Goal: Task Accomplishment & Management: Complete application form

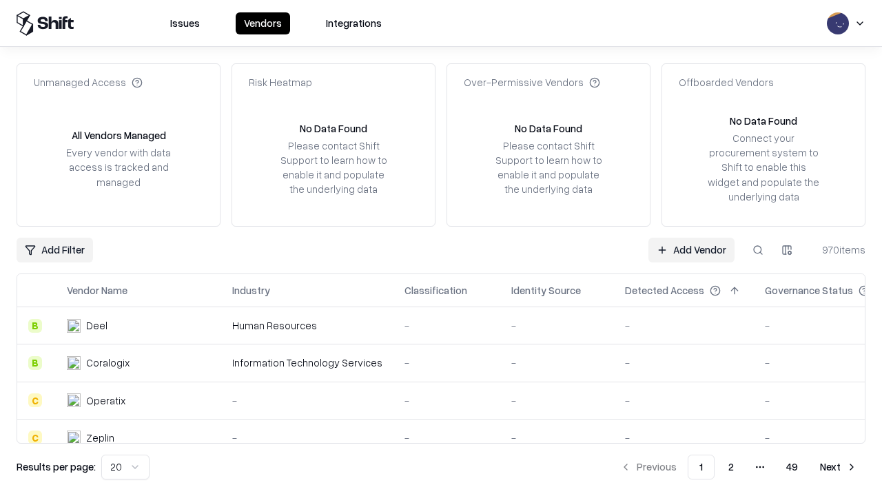
click at [691, 249] on link "Add Vendor" at bounding box center [692, 250] width 86 height 25
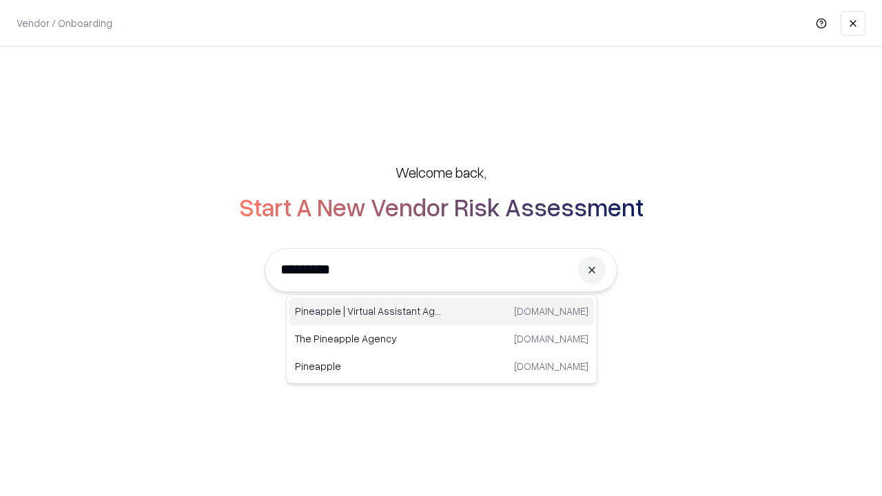
click at [442, 312] on div "Pineapple | Virtual Assistant Agency [DOMAIN_NAME]" at bounding box center [441, 312] width 305 height 28
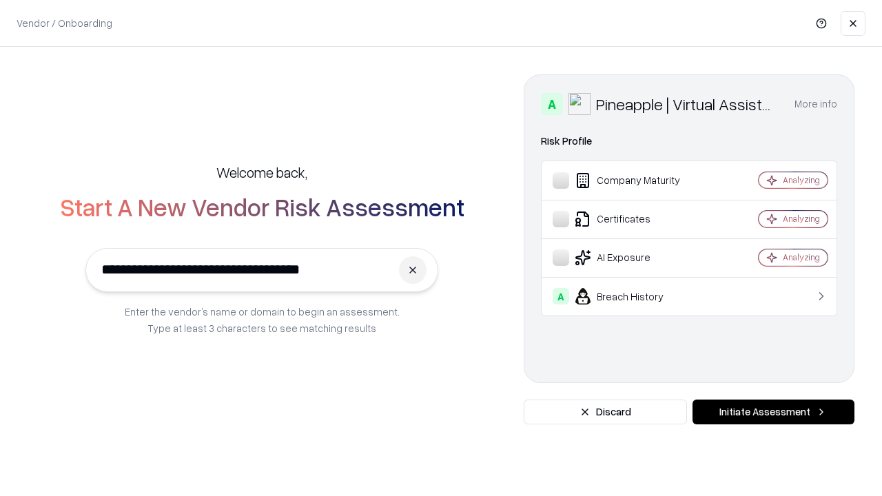
type input "**********"
click at [773, 412] on button "Initiate Assessment" at bounding box center [774, 412] width 162 height 25
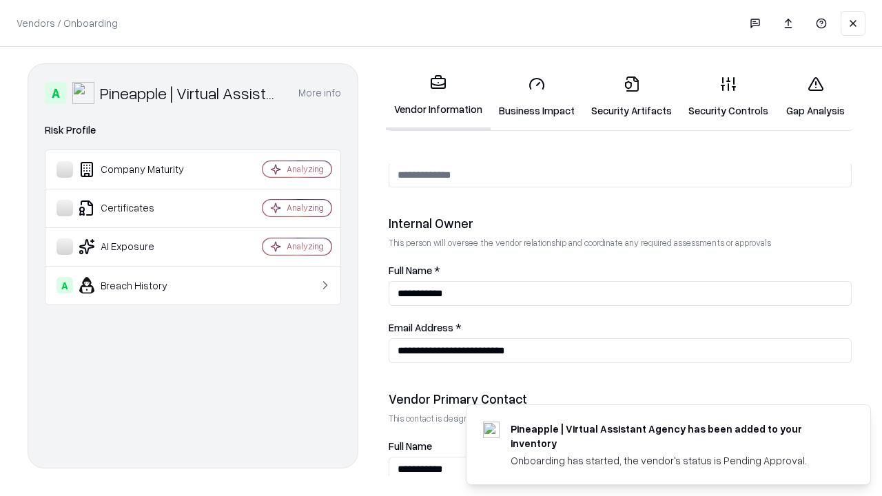
scroll to position [714, 0]
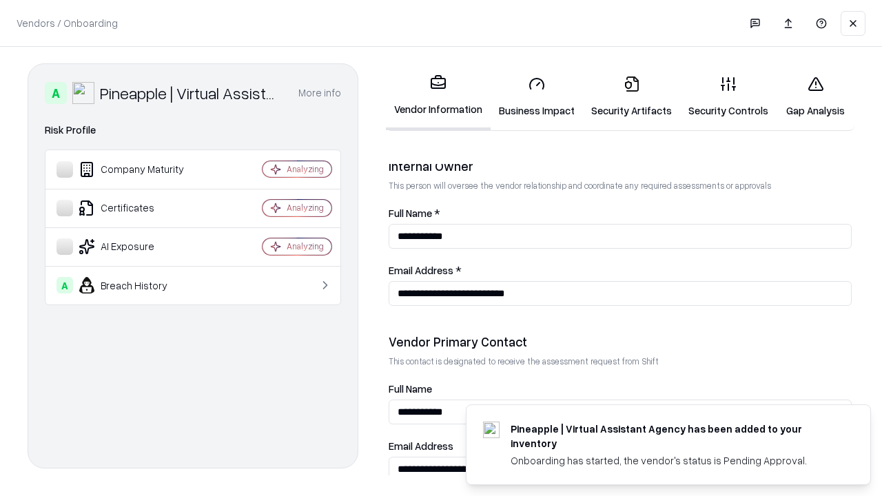
click at [537, 96] on link "Business Impact" at bounding box center [537, 97] width 92 height 64
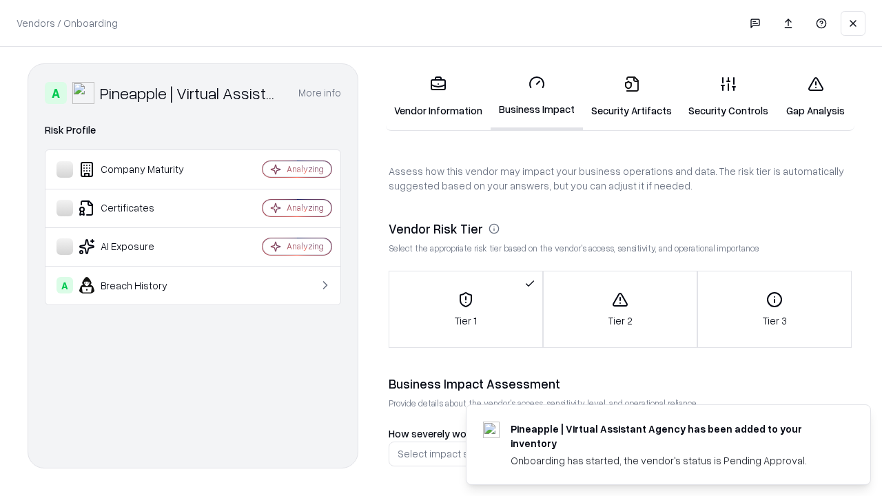
click at [815, 96] on link "Gap Analysis" at bounding box center [816, 97] width 78 height 64
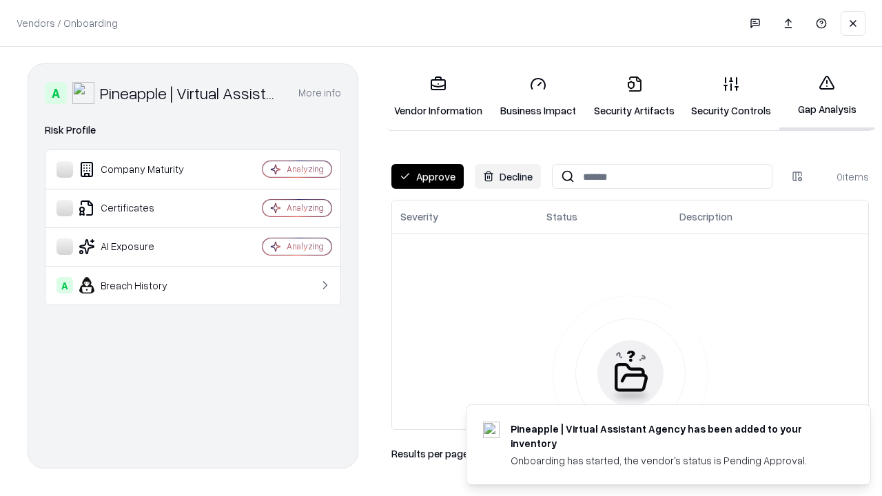
click at [427, 176] on button "Approve" at bounding box center [427, 176] width 72 height 25
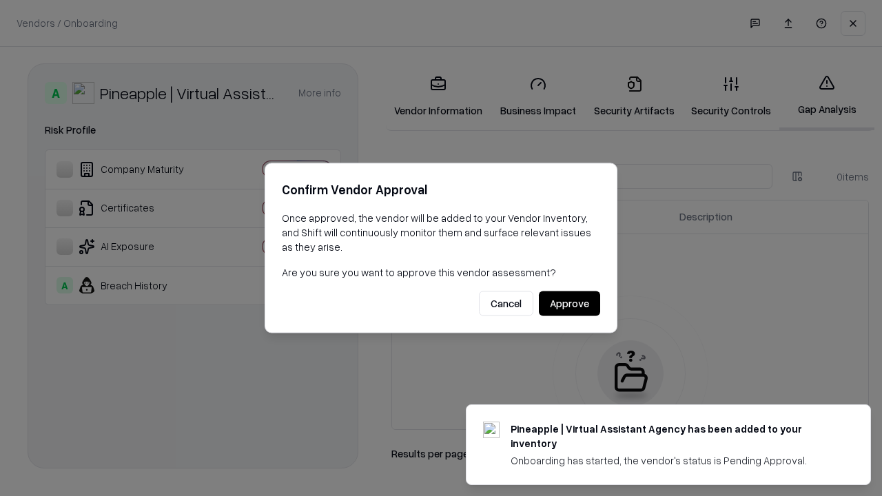
click at [569, 303] on button "Approve" at bounding box center [569, 304] width 61 height 25
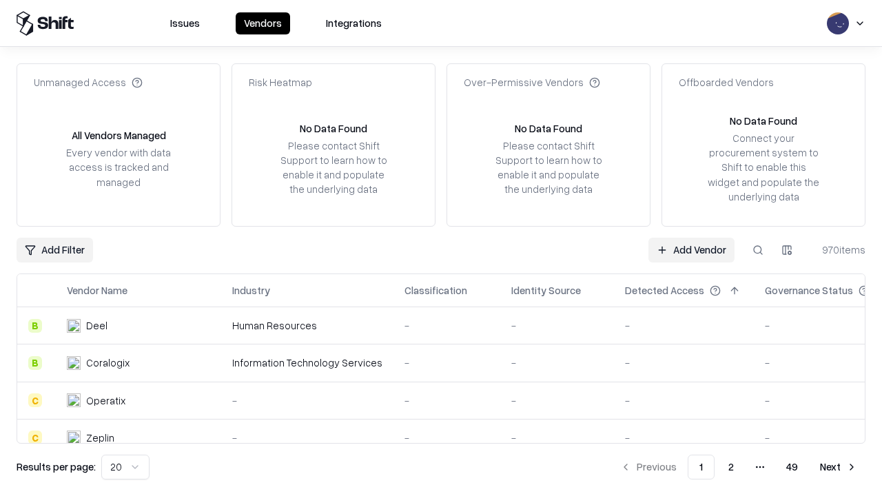
type input "**********"
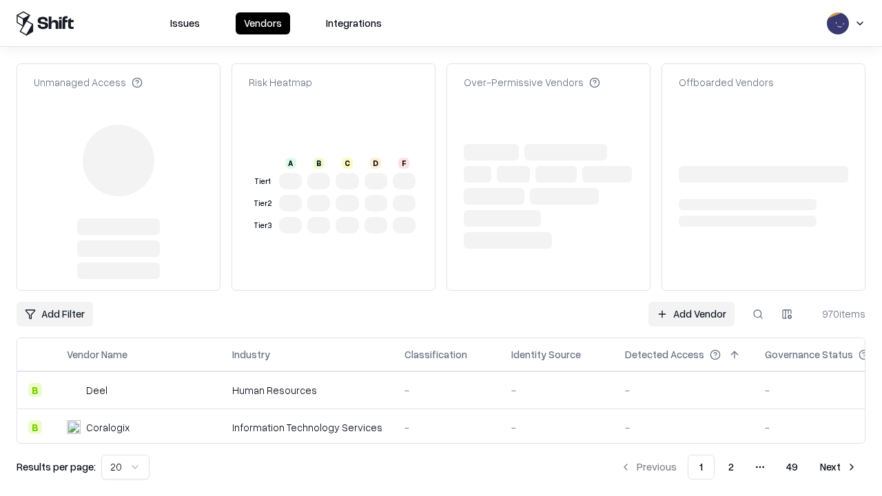
click at [691, 302] on link "Add Vendor" at bounding box center [692, 314] width 86 height 25
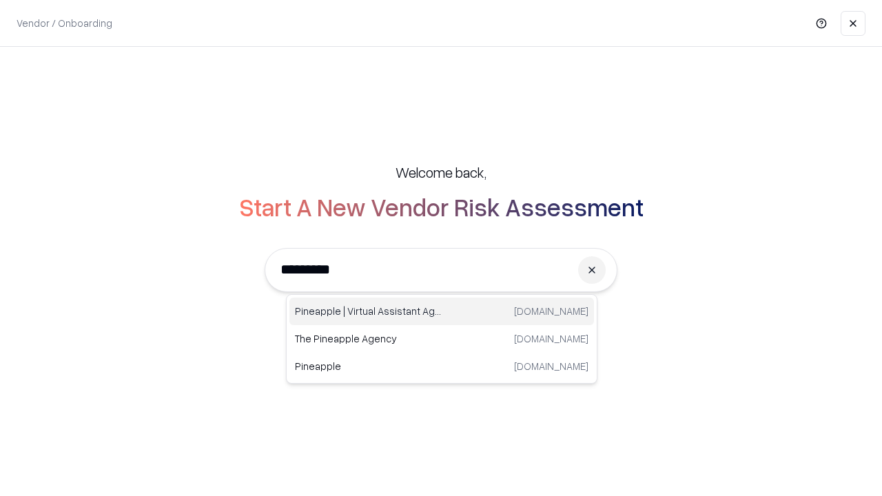
click at [442, 312] on div "Pineapple | Virtual Assistant Agency [DOMAIN_NAME]" at bounding box center [441, 312] width 305 height 28
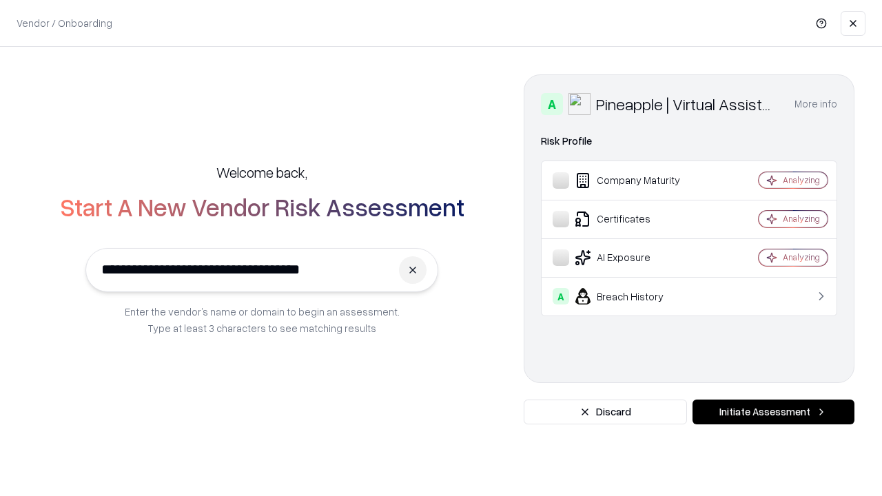
type input "**********"
click at [773, 412] on button "Initiate Assessment" at bounding box center [774, 412] width 162 height 25
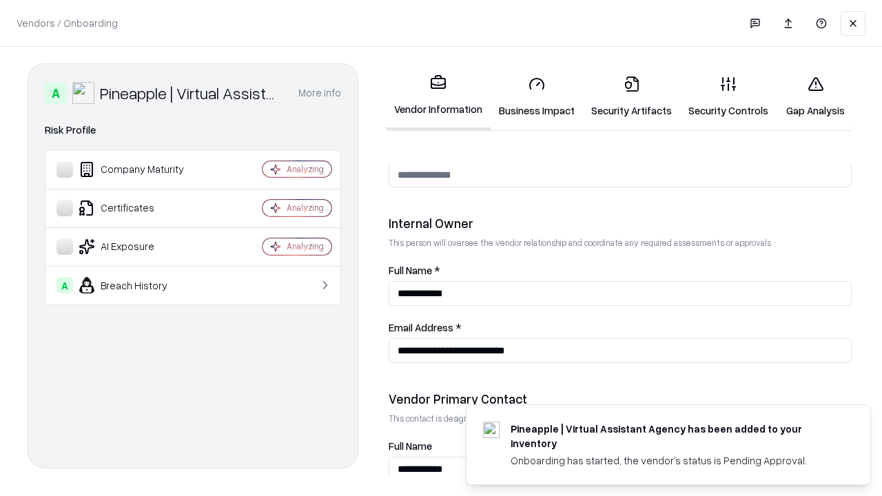
scroll to position [714, 0]
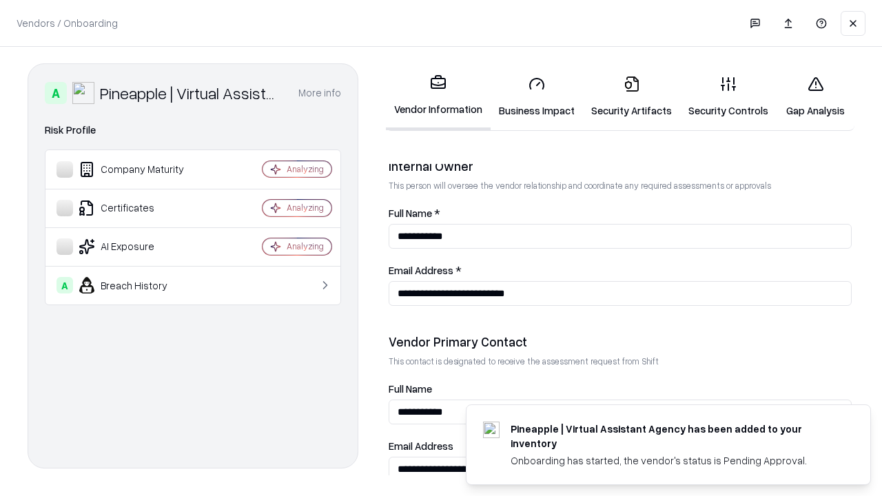
click at [815, 96] on link "Gap Analysis" at bounding box center [816, 97] width 78 height 64
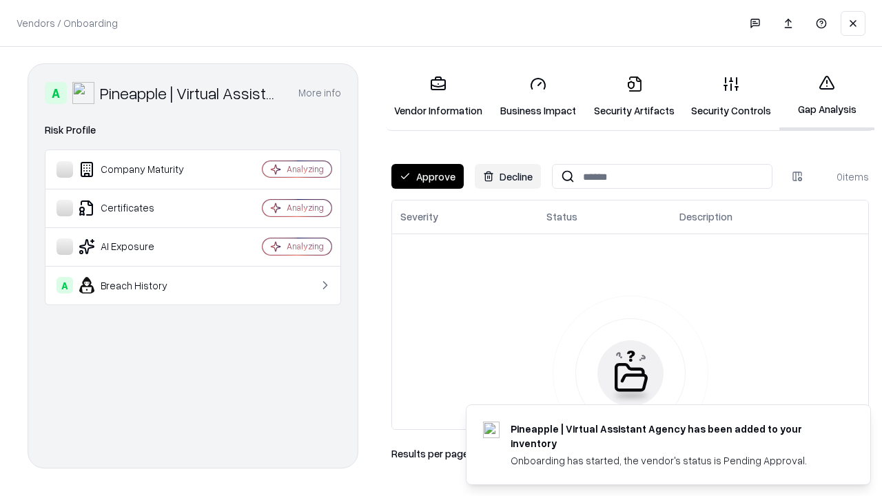
click at [427, 176] on button "Approve" at bounding box center [427, 176] width 72 height 25
